Goal: Obtain resource: Obtain resource

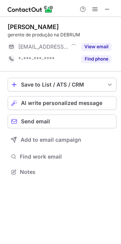
scroll to position [166, 121]
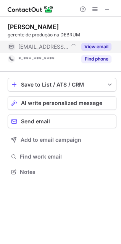
click at [104, 48] on button "View email" at bounding box center [96, 47] width 30 height 8
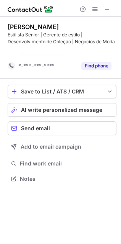
scroll to position [4, 4]
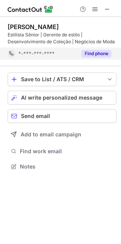
click at [84, 57] on button "Find phone" at bounding box center [96, 54] width 30 height 8
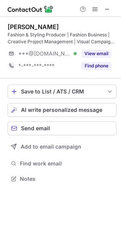
scroll to position [3, 4]
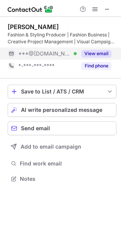
click at [94, 49] on div "View email" at bounding box center [94, 53] width 35 height 12
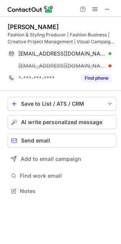
scroll to position [186, 121]
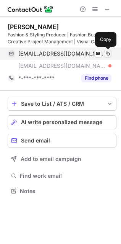
click at [109, 50] on span at bounding box center [108, 53] width 6 height 6
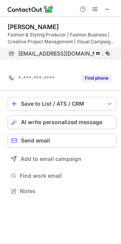
scroll to position [3, 4]
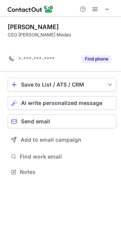
scroll to position [3, 4]
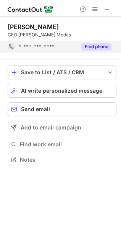
click at [92, 45] on button "Find phone" at bounding box center [96, 47] width 30 height 8
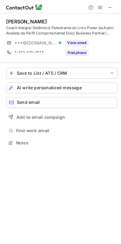
scroll to position [173, 121]
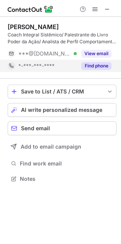
click at [103, 68] on button "Find phone" at bounding box center [96, 66] width 30 height 8
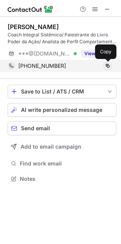
click at [110, 66] on span at bounding box center [108, 66] width 6 height 6
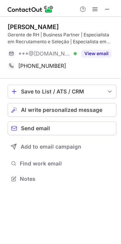
scroll to position [173, 121]
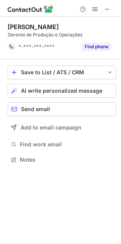
scroll to position [3, 4]
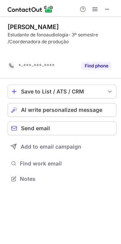
scroll to position [4, 4]
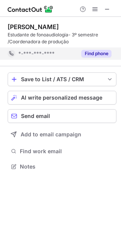
click at [100, 52] on button "Find phone" at bounding box center [96, 54] width 30 height 8
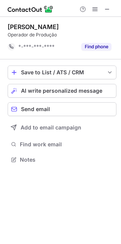
scroll to position [3, 4]
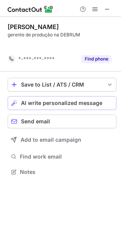
scroll to position [3, 4]
